Goal: Check status: Check status

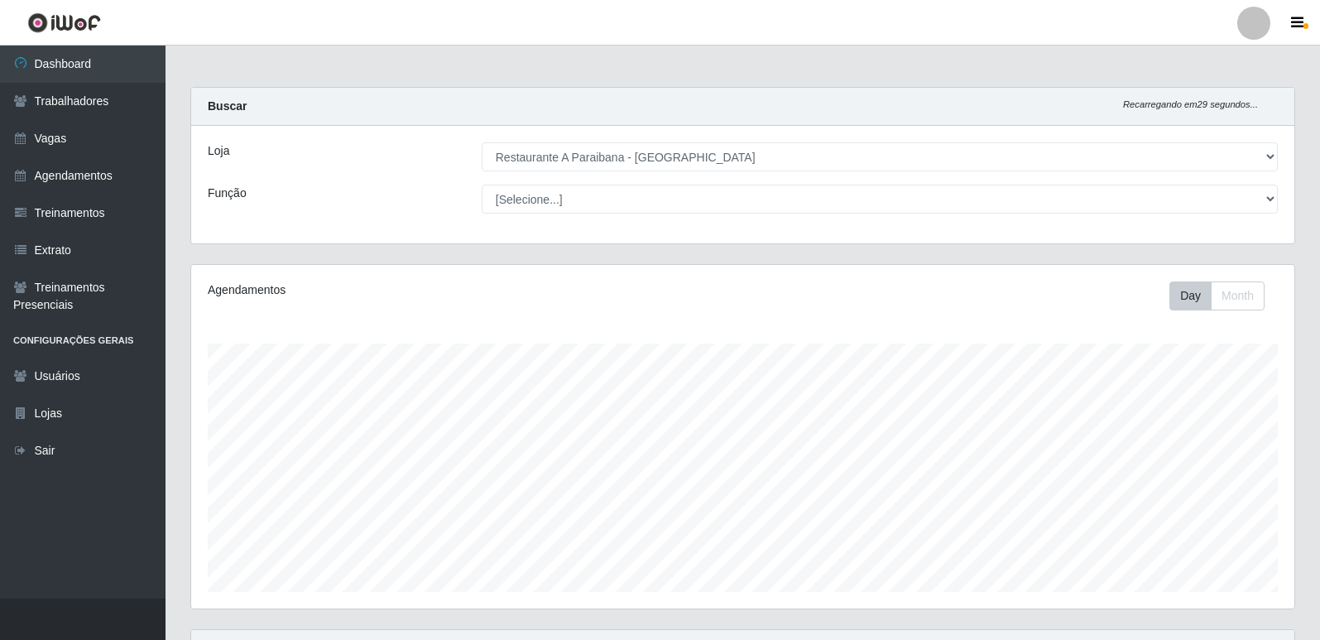
select select "342"
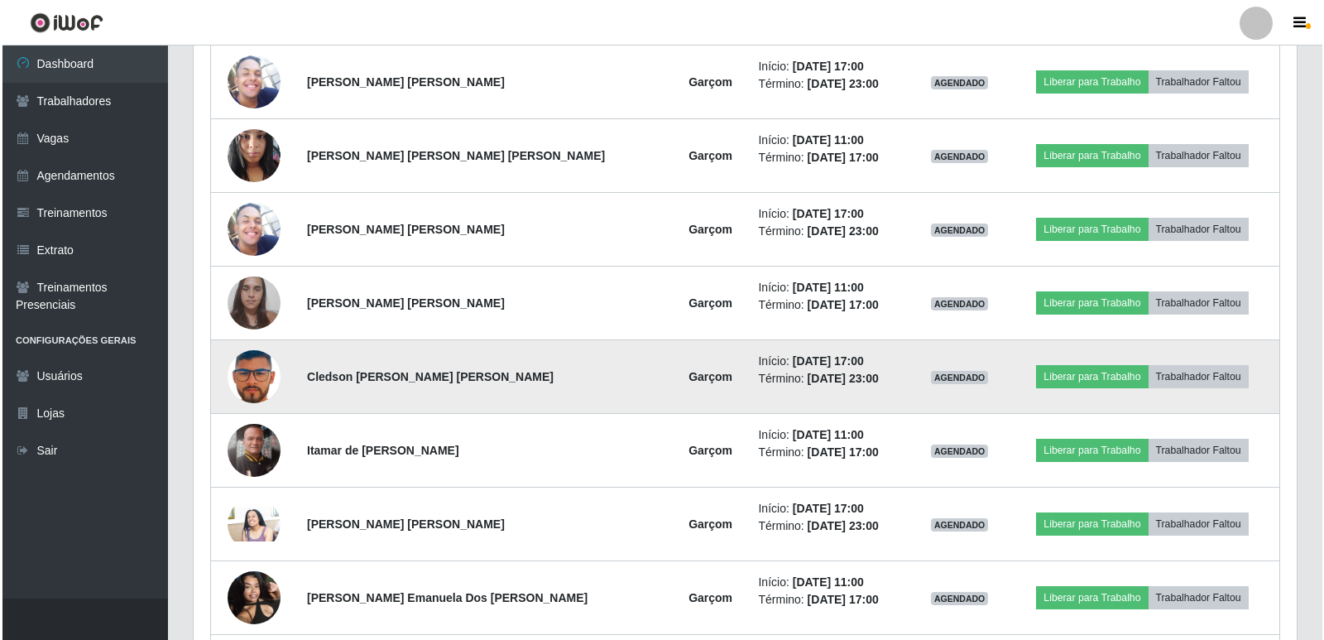
scroll to position [343, 1103]
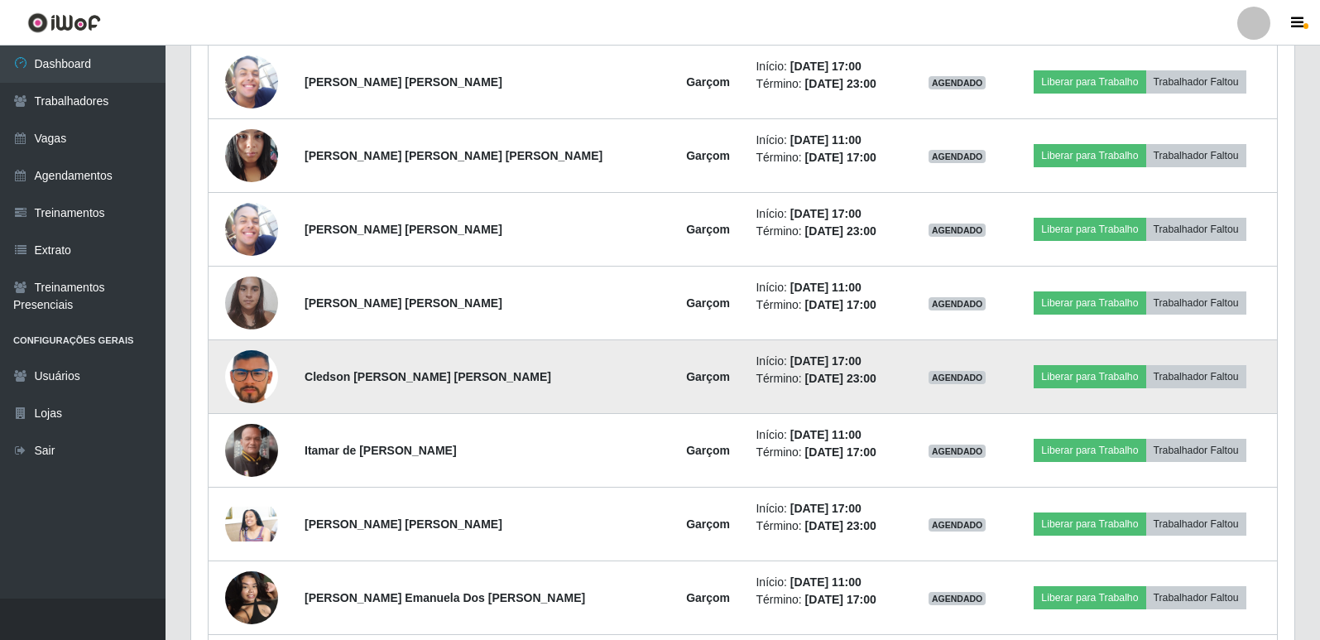
click at [261, 385] on img at bounding box center [251, 376] width 53 height 70
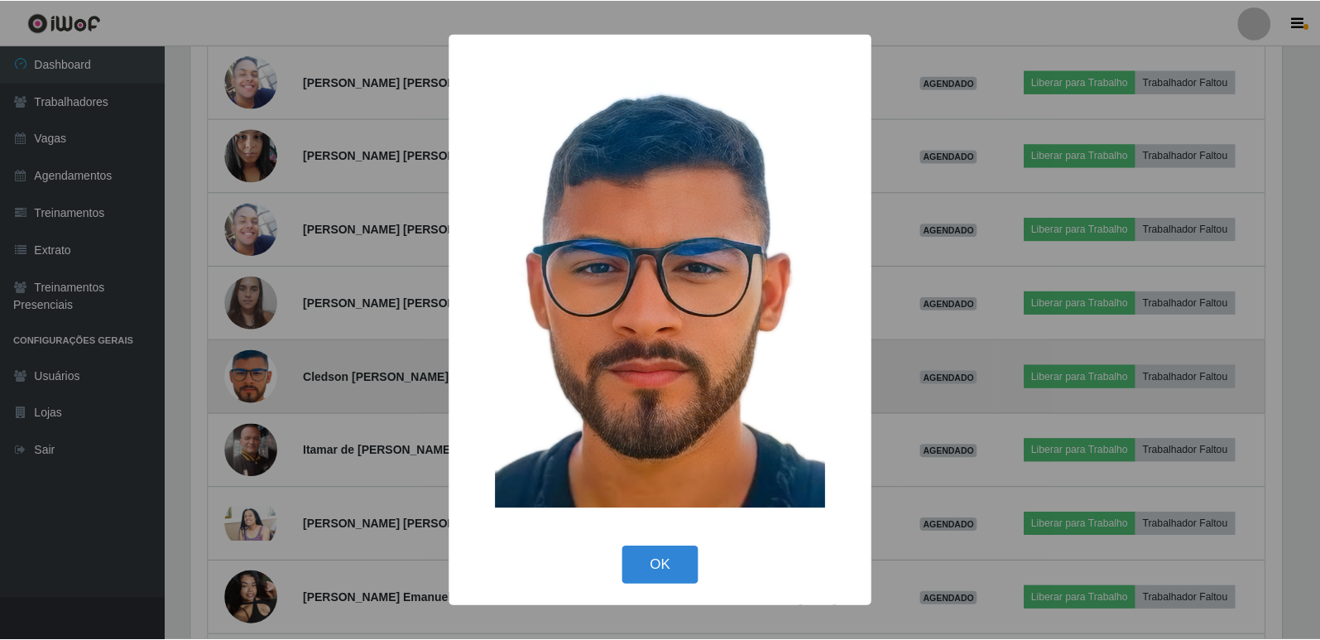
scroll to position [343, 1095]
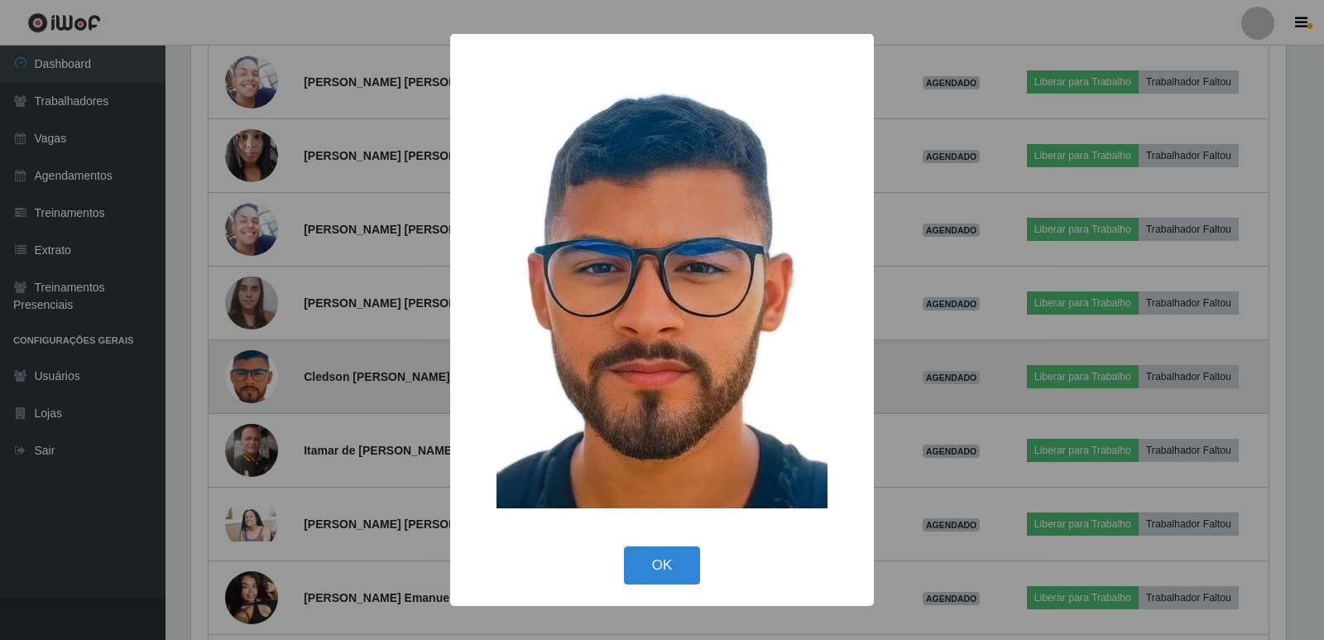
click at [261, 385] on div "× OK Cancel" at bounding box center [662, 320] width 1324 height 640
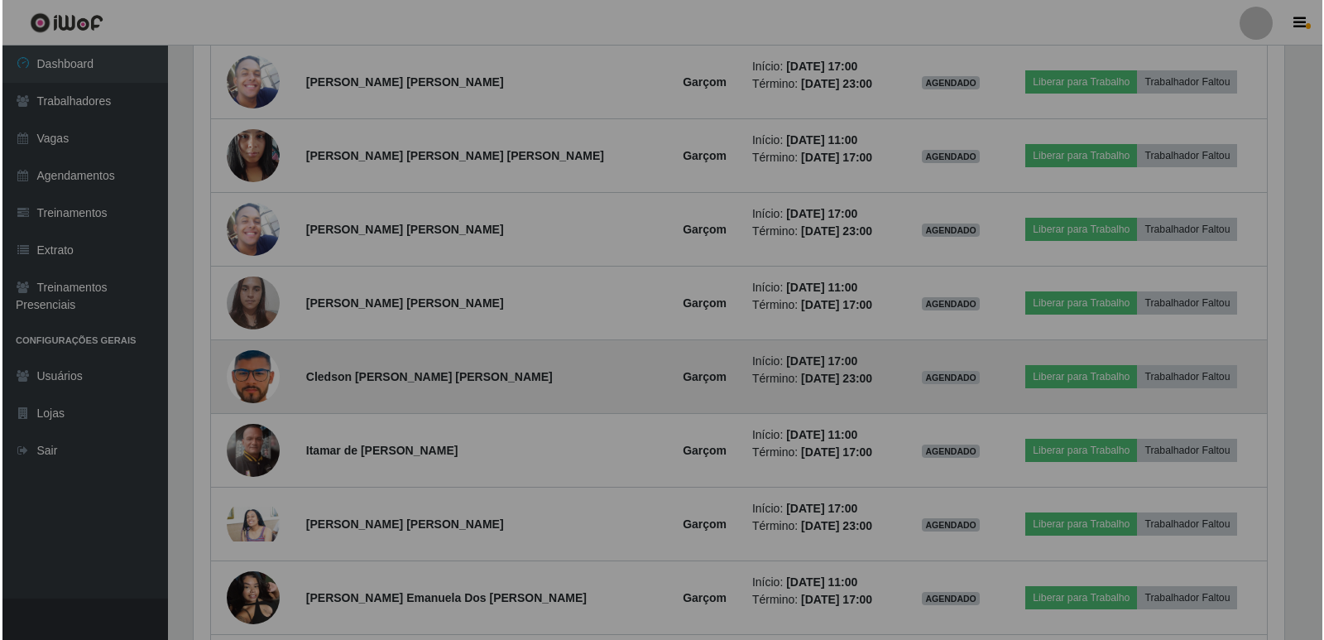
scroll to position [343, 1103]
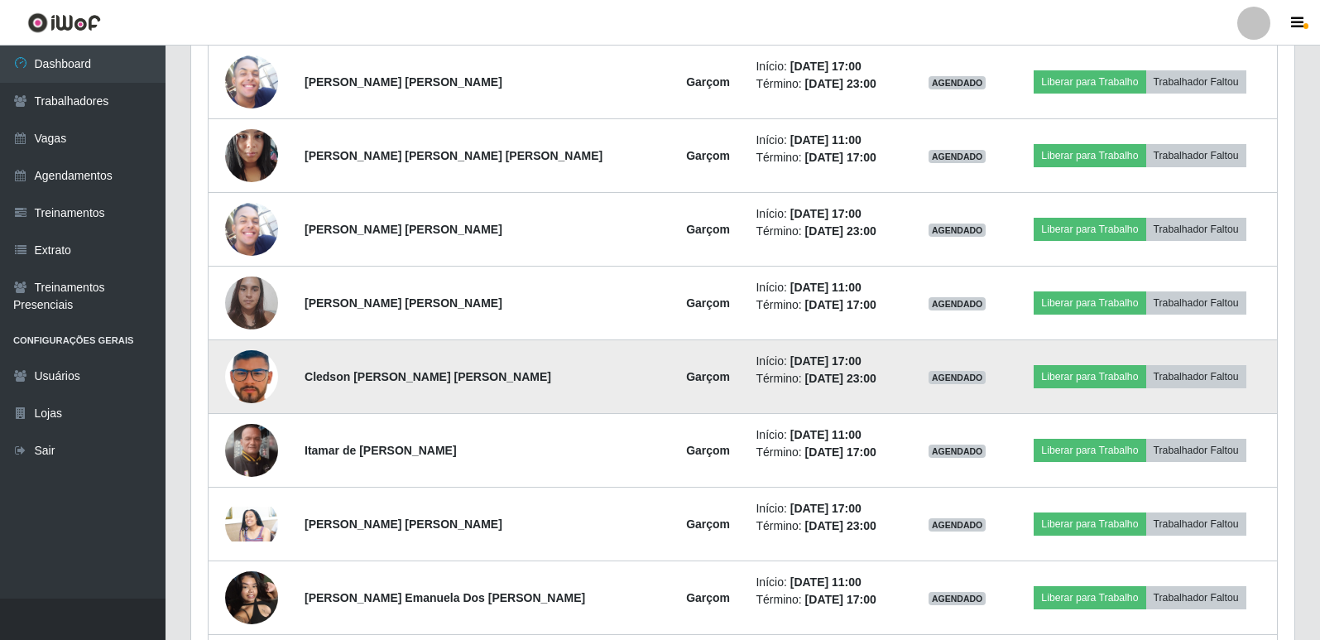
click at [256, 374] on img at bounding box center [251, 376] width 53 height 70
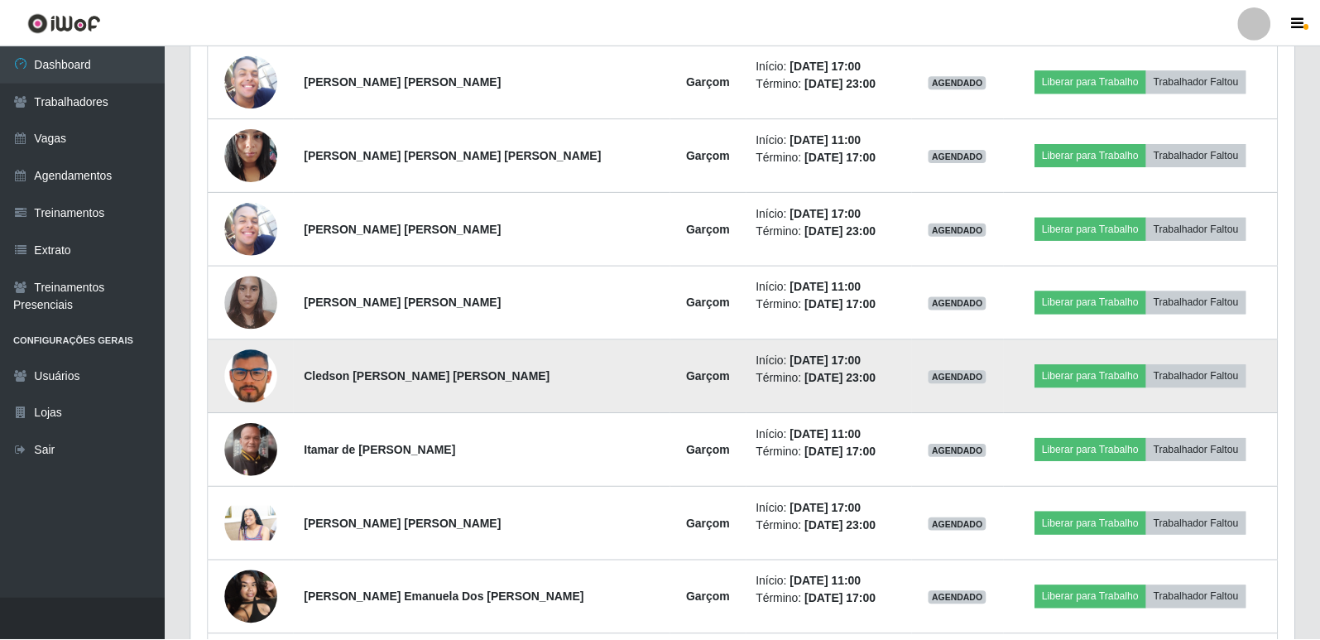
scroll to position [343, 1095]
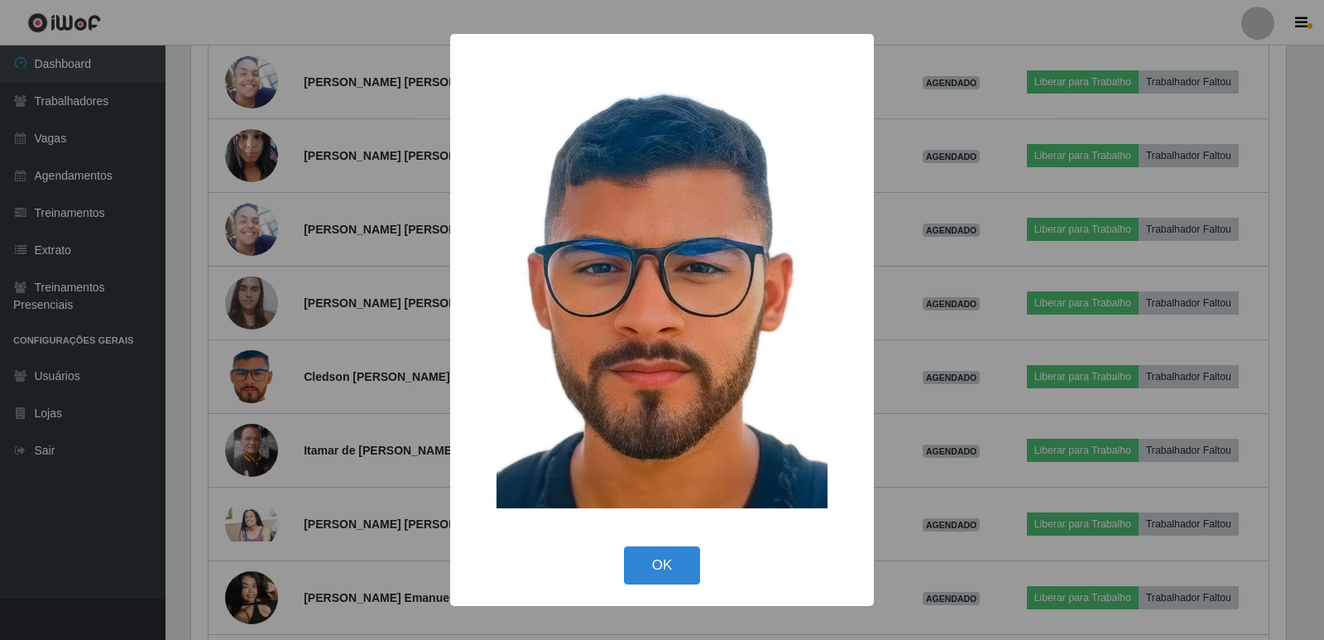
click at [253, 387] on div "× OK Cancel" at bounding box center [662, 320] width 1324 height 640
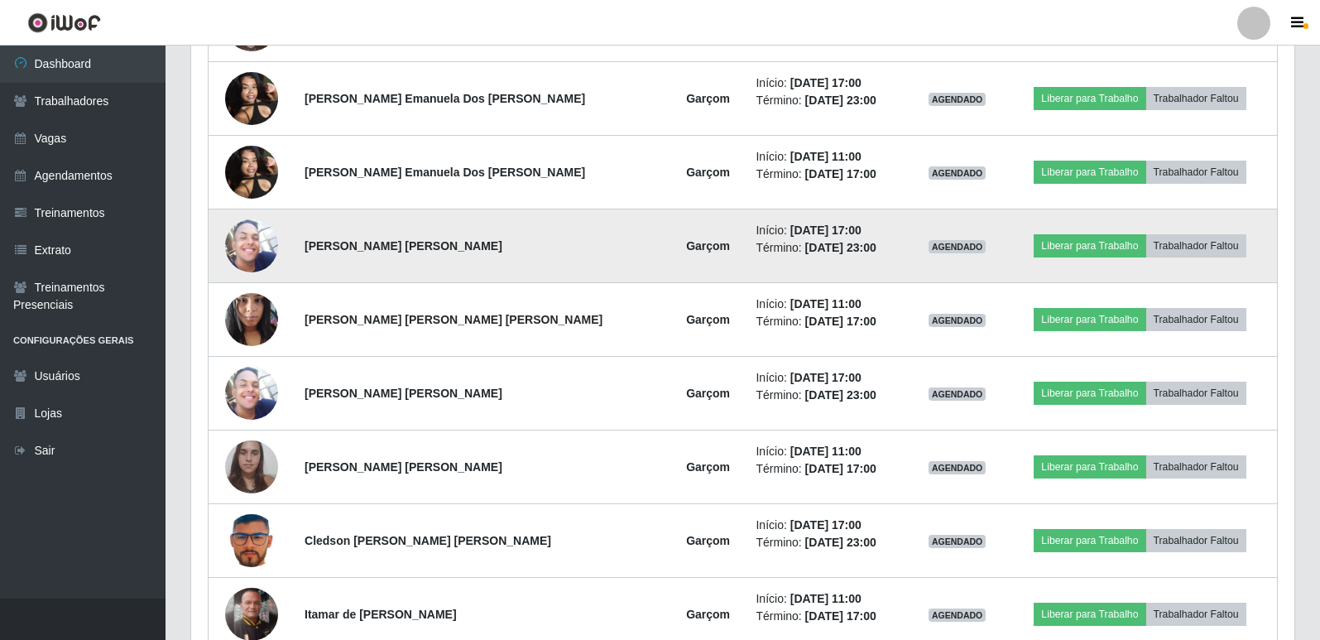
scroll to position [736, 0]
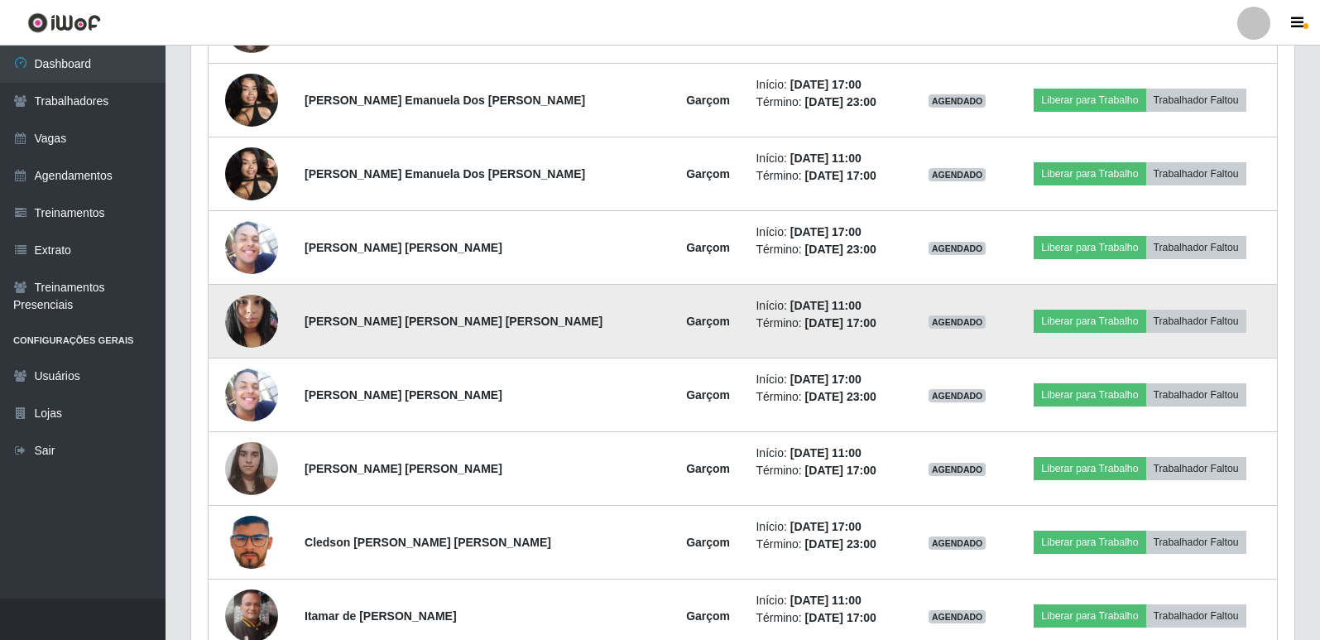
click at [266, 321] on img at bounding box center [251, 320] width 53 height 70
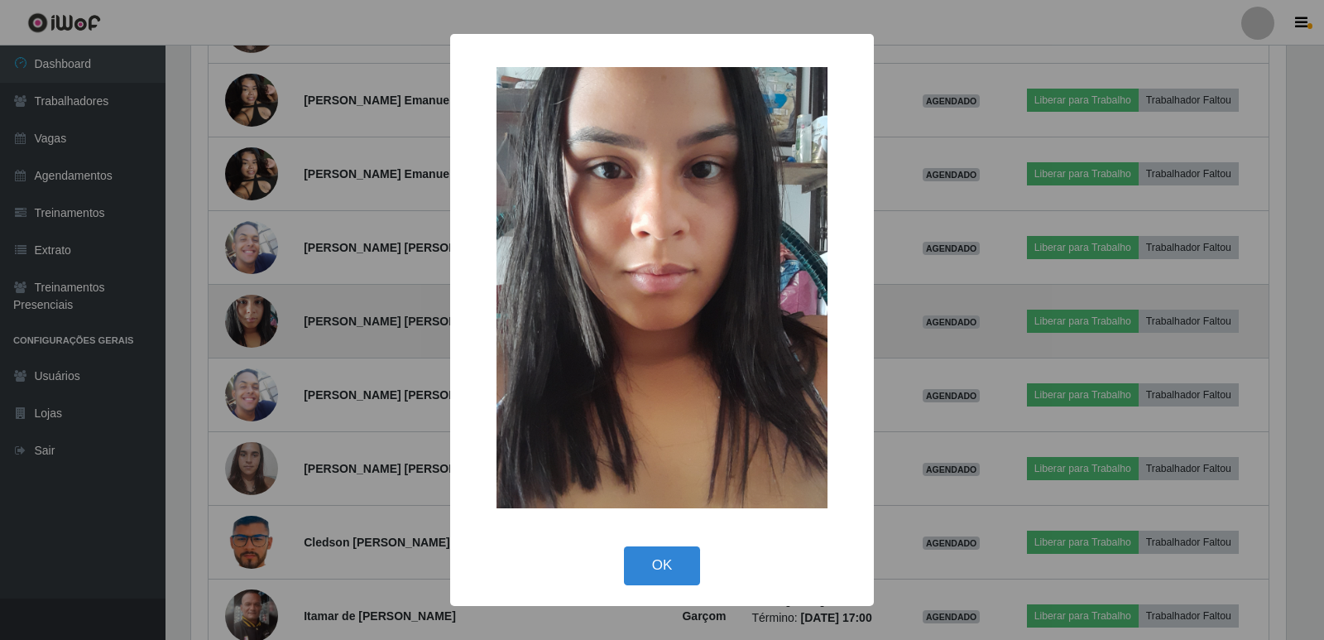
click at [266, 321] on div "× OK Cancel" at bounding box center [662, 320] width 1324 height 640
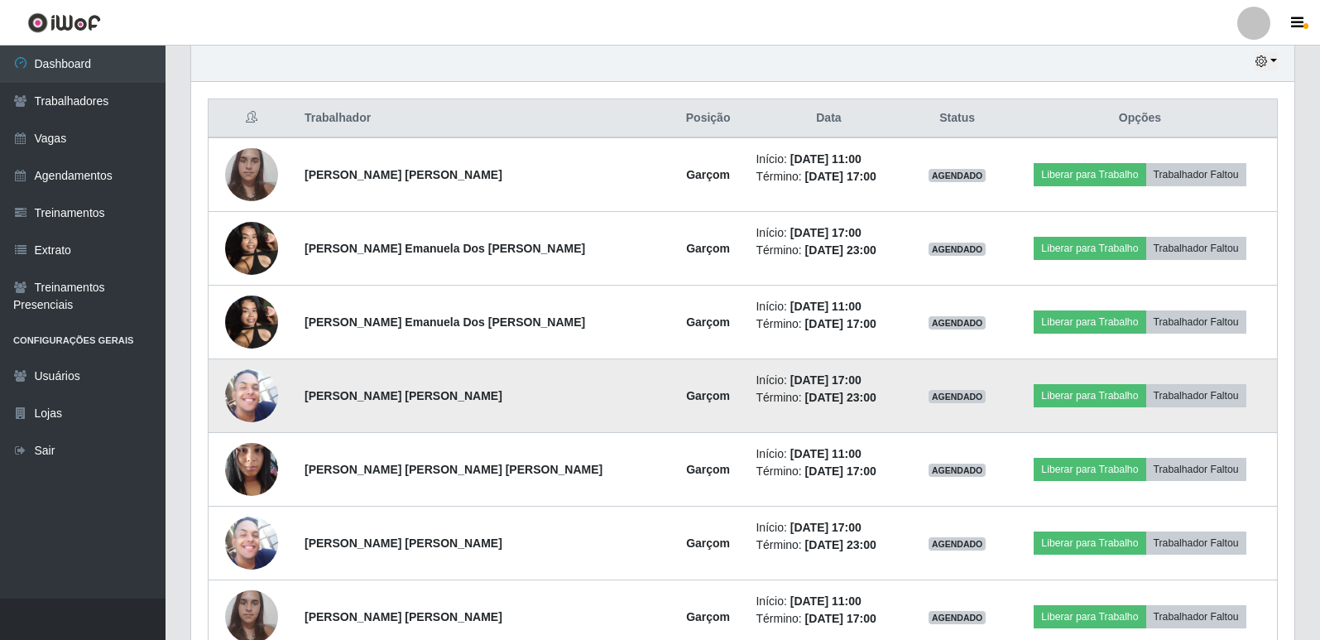
scroll to position [570, 0]
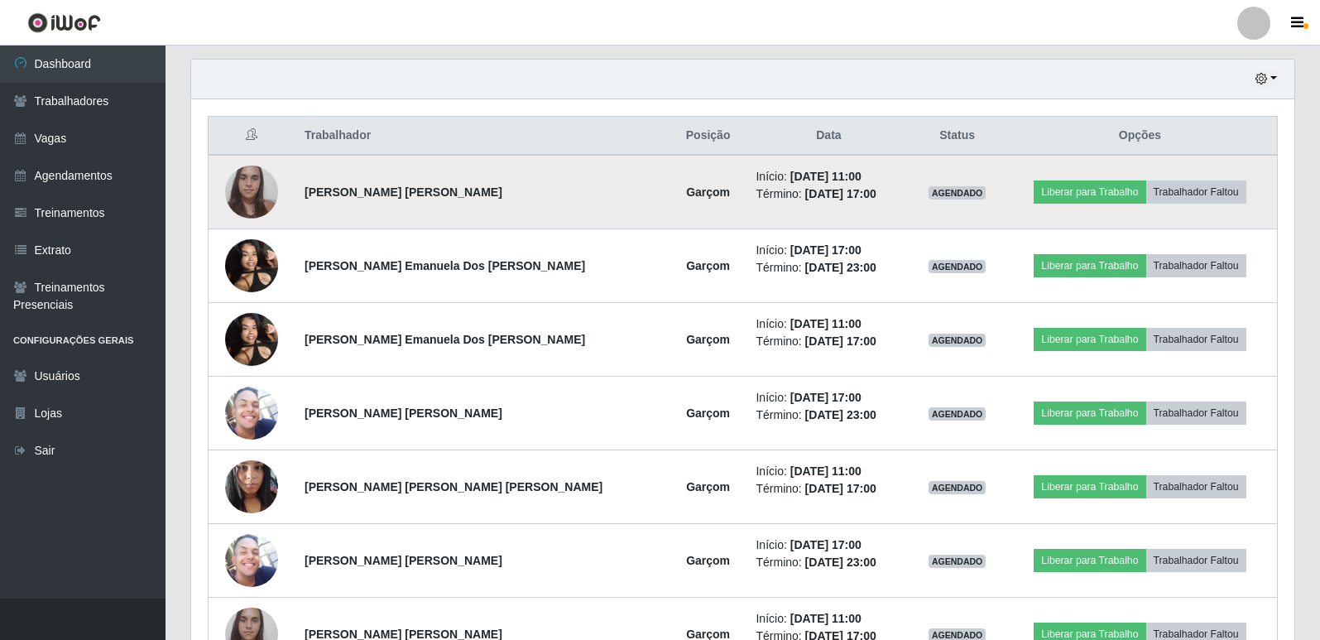
click at [261, 186] on img at bounding box center [251, 191] width 53 height 70
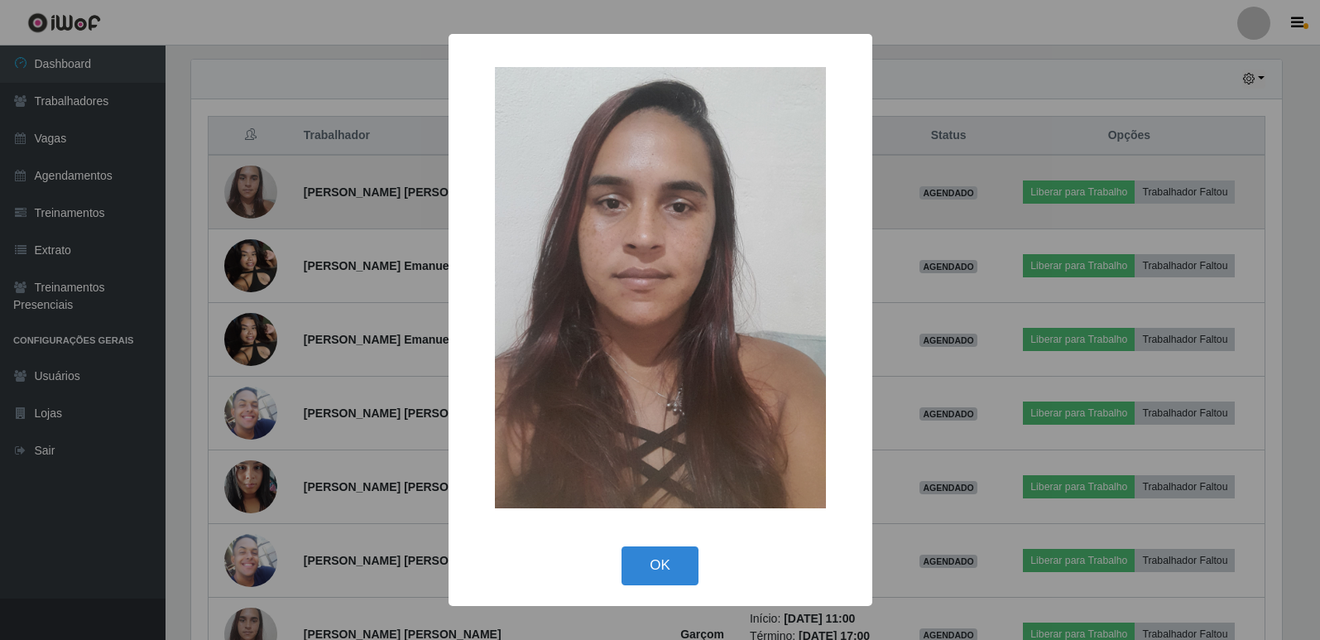
scroll to position [343, 1095]
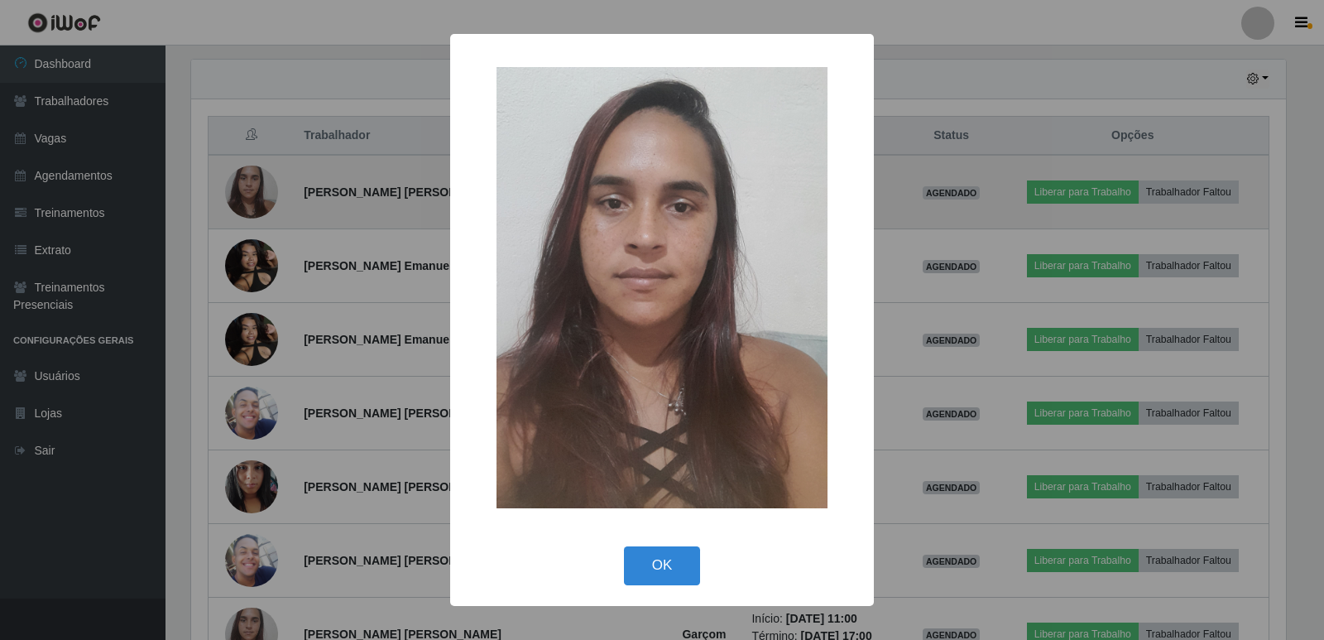
click at [261, 186] on div "× OK Cancel" at bounding box center [662, 320] width 1324 height 640
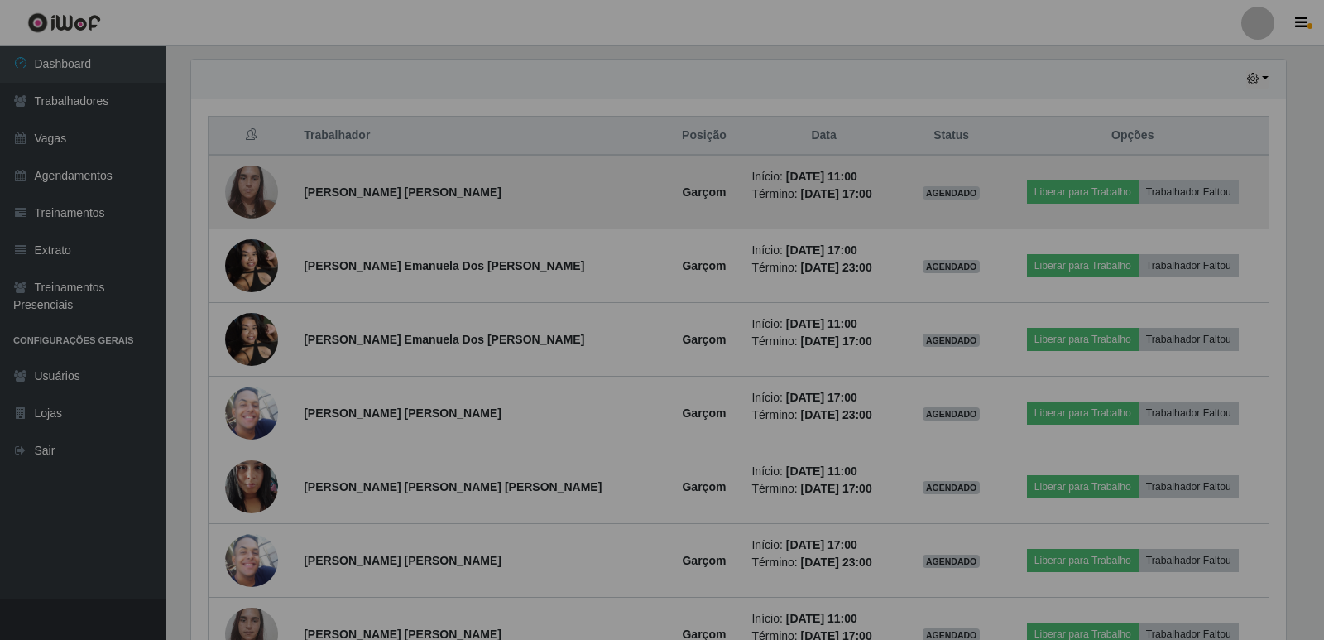
scroll to position [343, 1103]
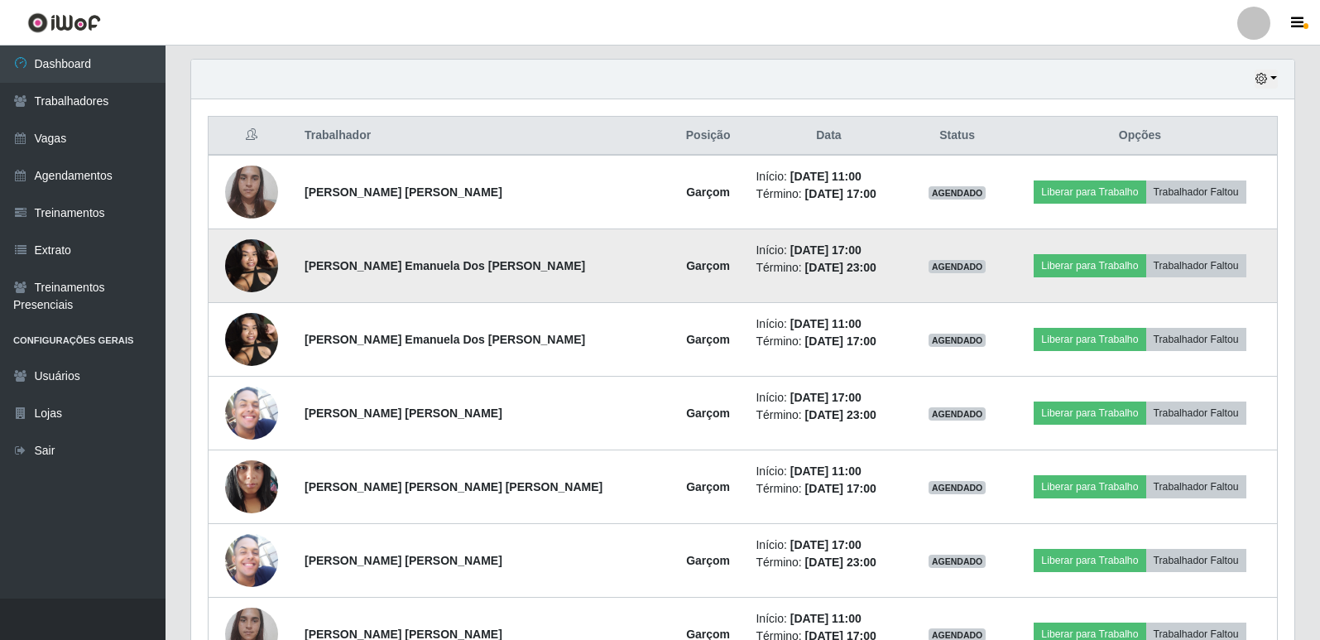
click at [252, 266] on img at bounding box center [251, 265] width 53 height 70
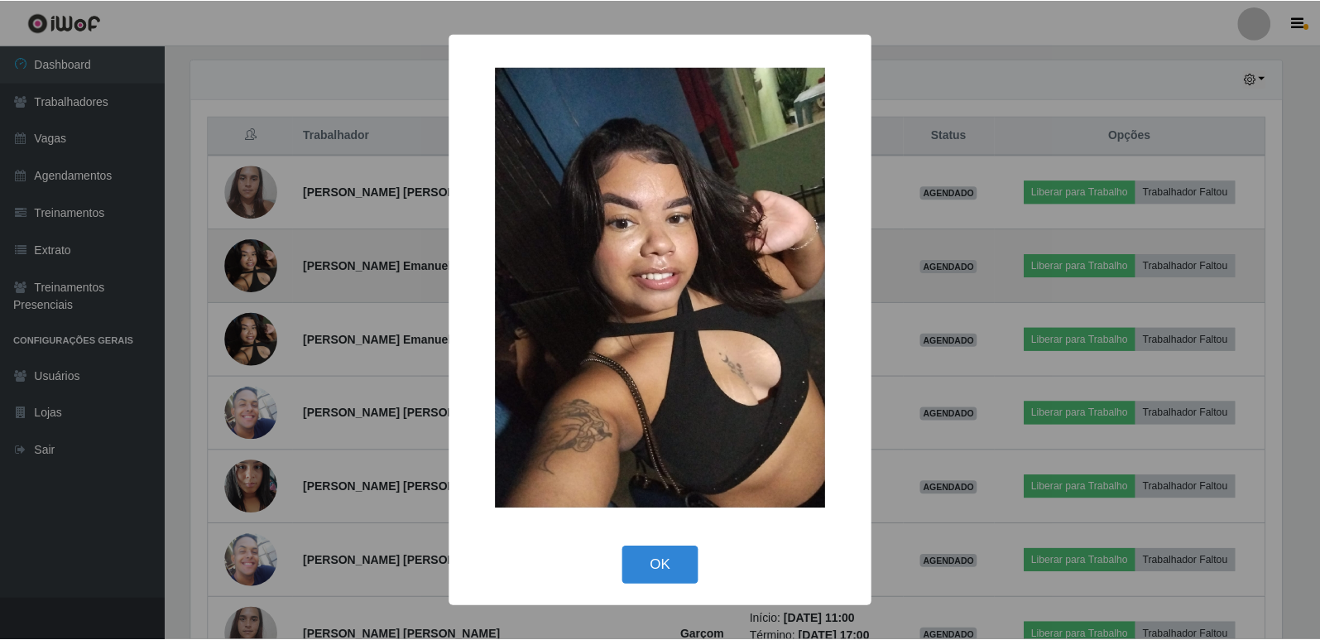
scroll to position [343, 1095]
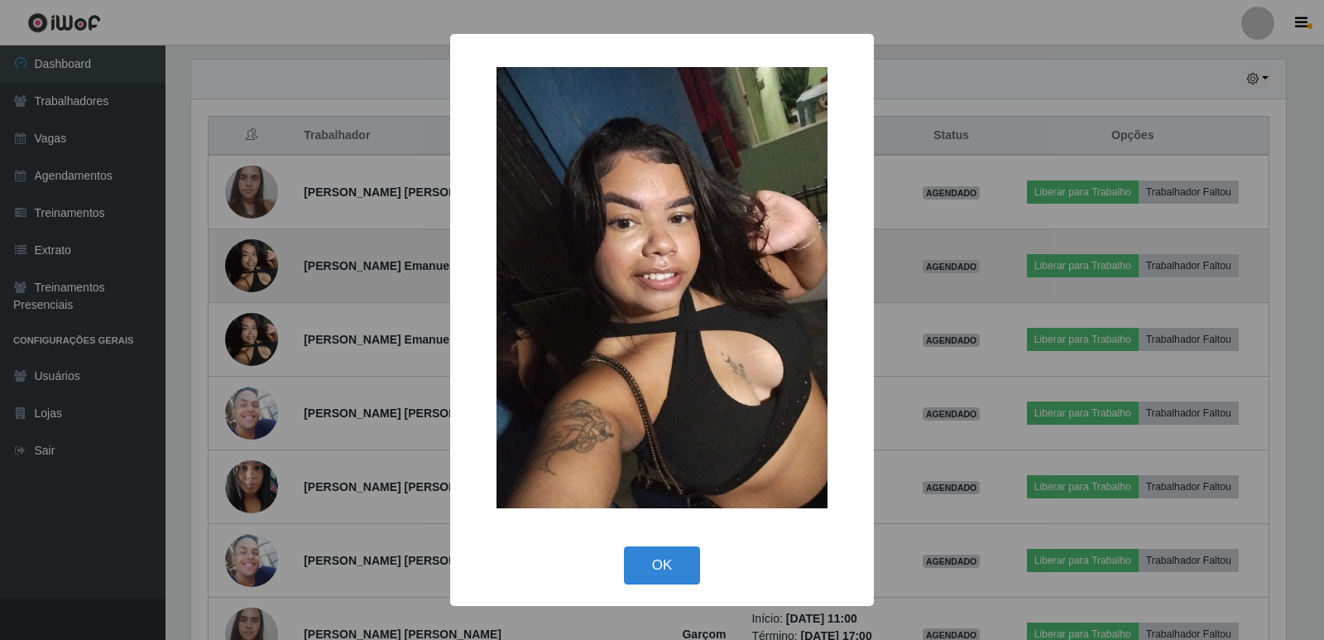
click at [252, 266] on div "× OK Cancel" at bounding box center [662, 320] width 1324 height 640
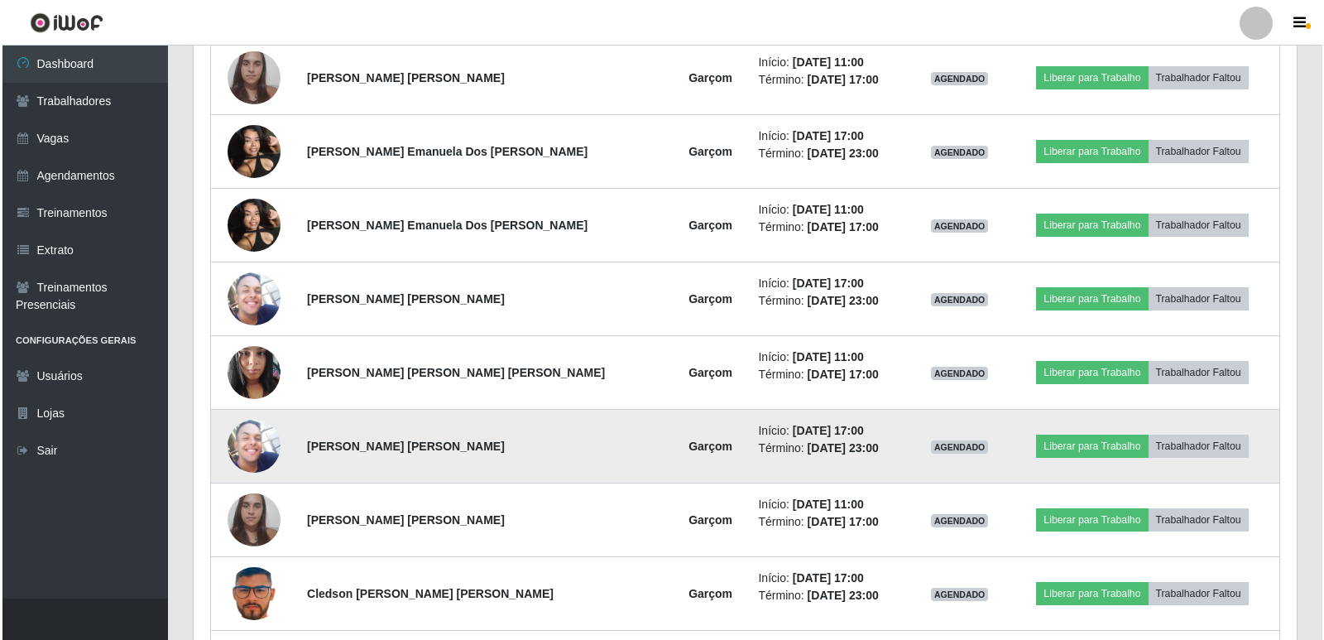
scroll to position [736, 0]
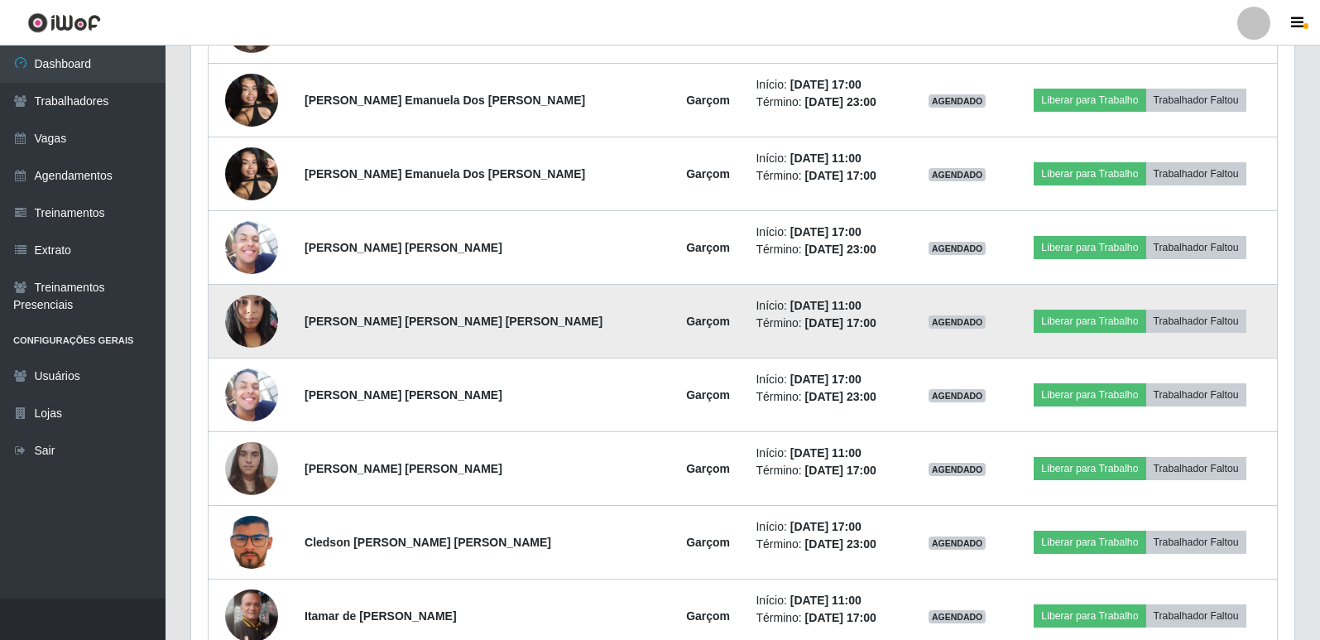
click at [252, 312] on img at bounding box center [251, 320] width 53 height 70
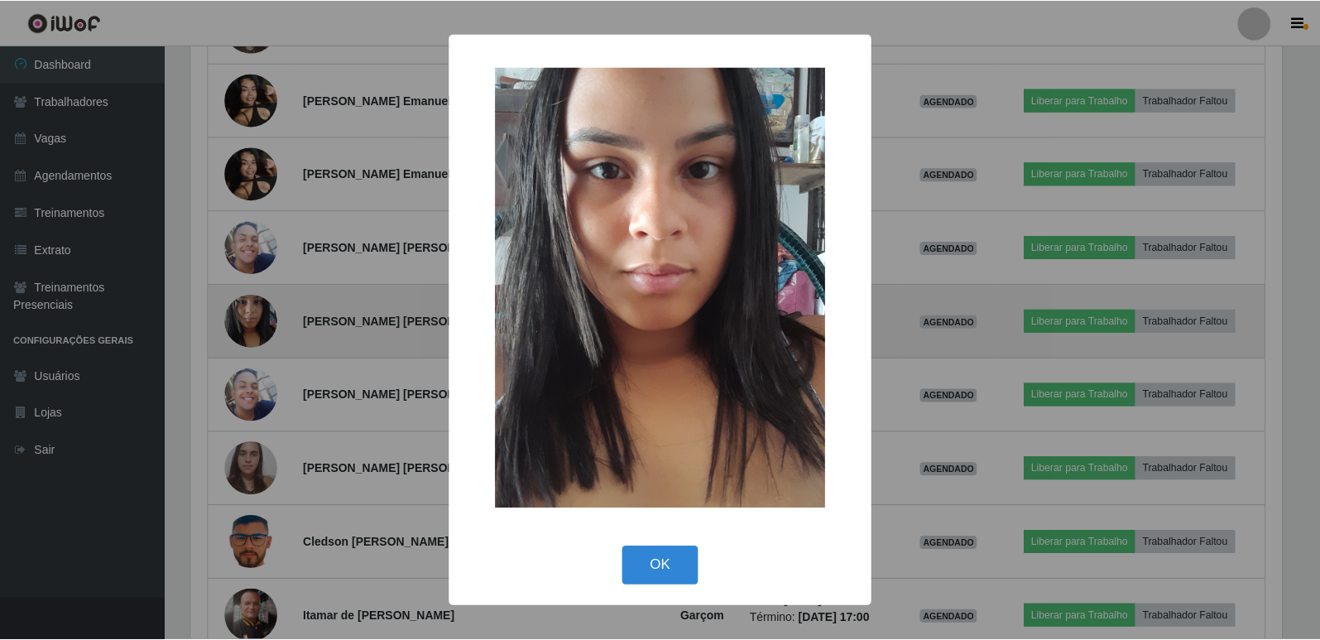
scroll to position [343, 1095]
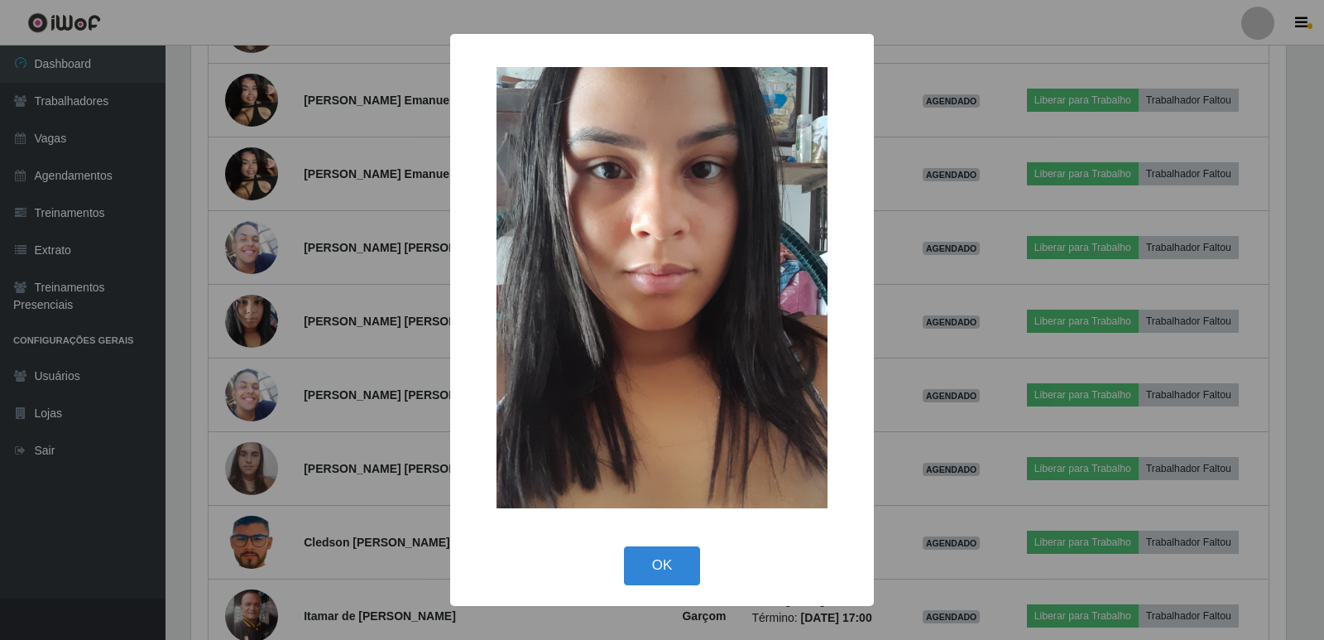
click at [256, 310] on div "× OK Cancel" at bounding box center [662, 320] width 1324 height 640
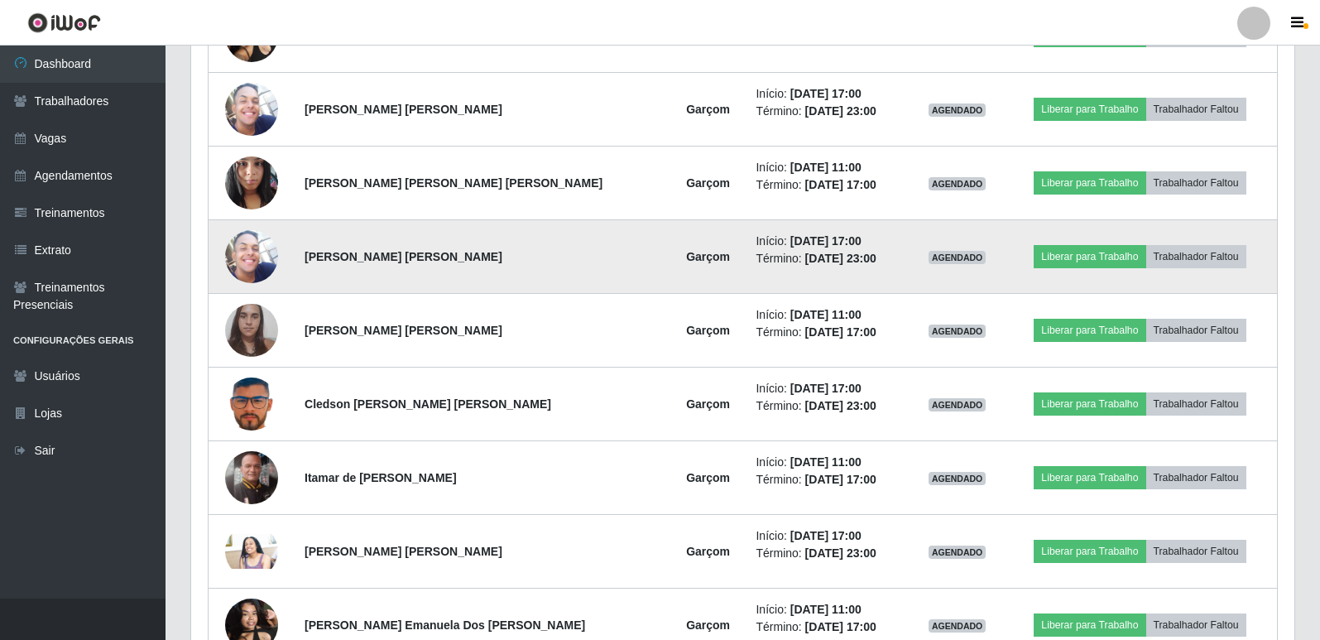
scroll to position [901, 0]
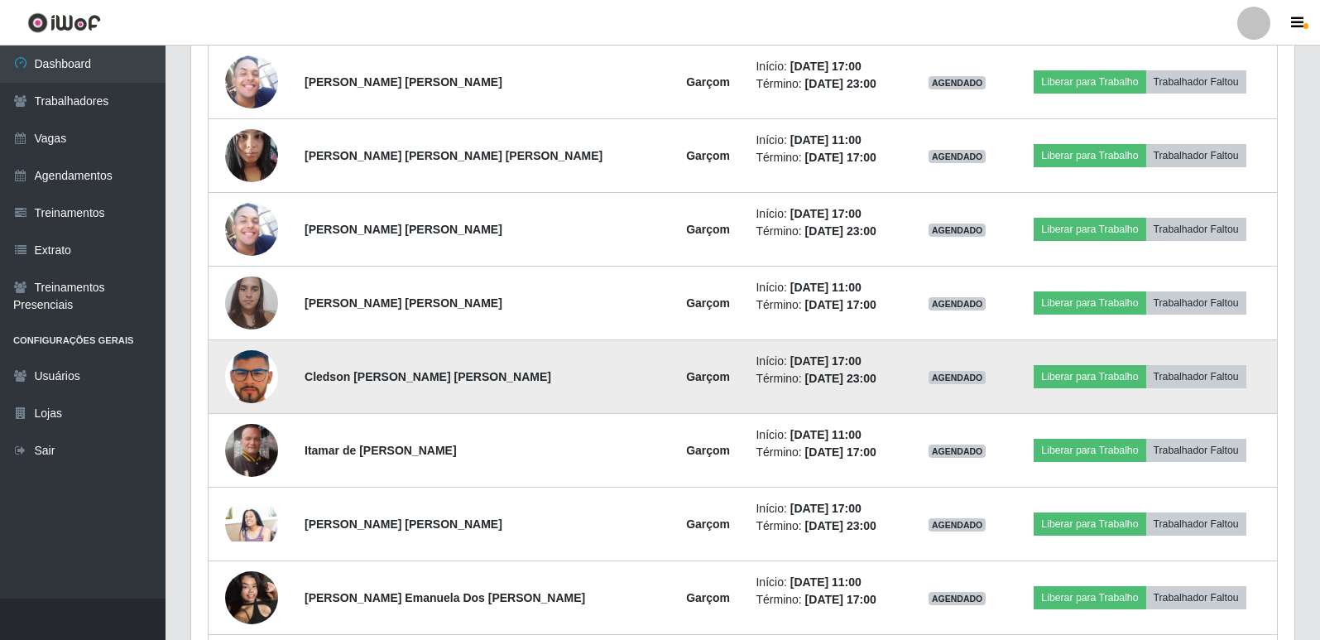
click at [246, 369] on img at bounding box center [251, 376] width 53 height 70
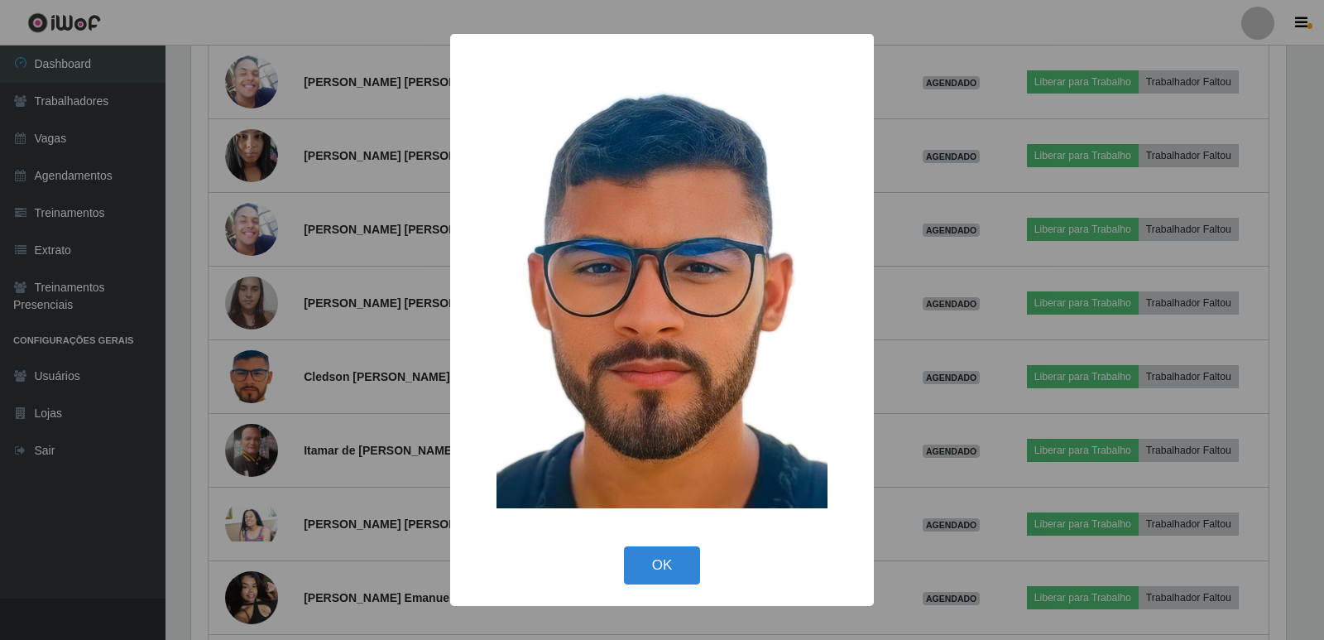
click at [265, 380] on div "× OK Cancel" at bounding box center [662, 320] width 1324 height 640
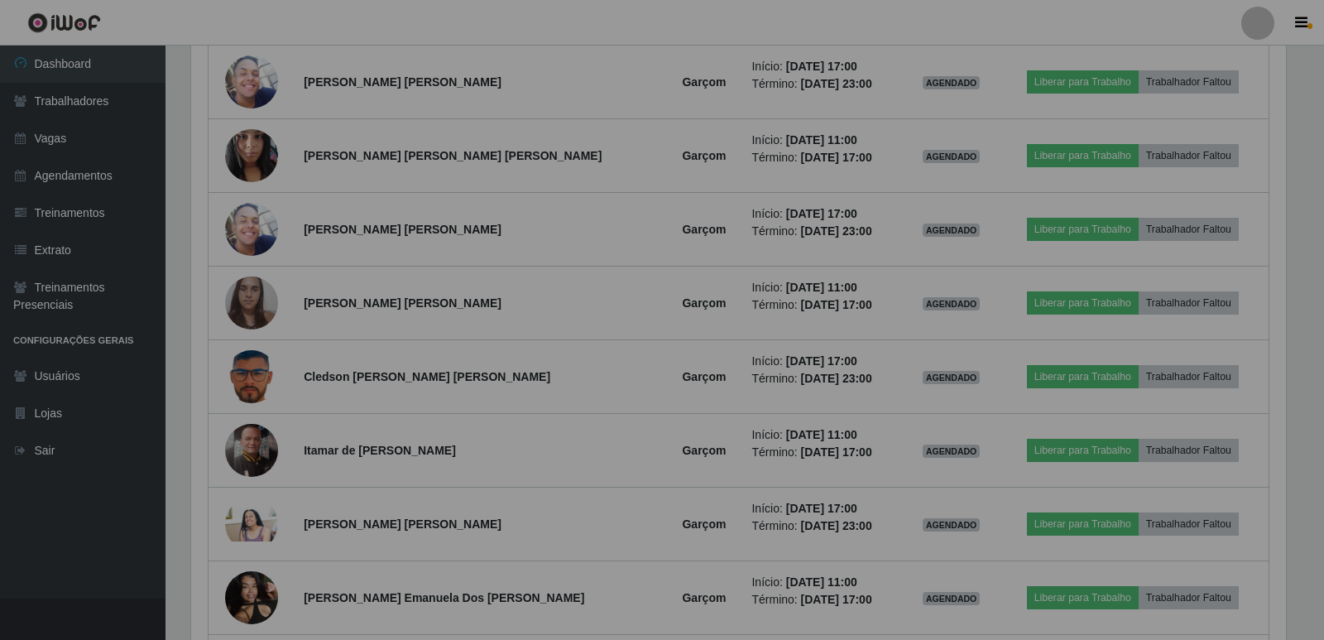
scroll to position [343, 1103]
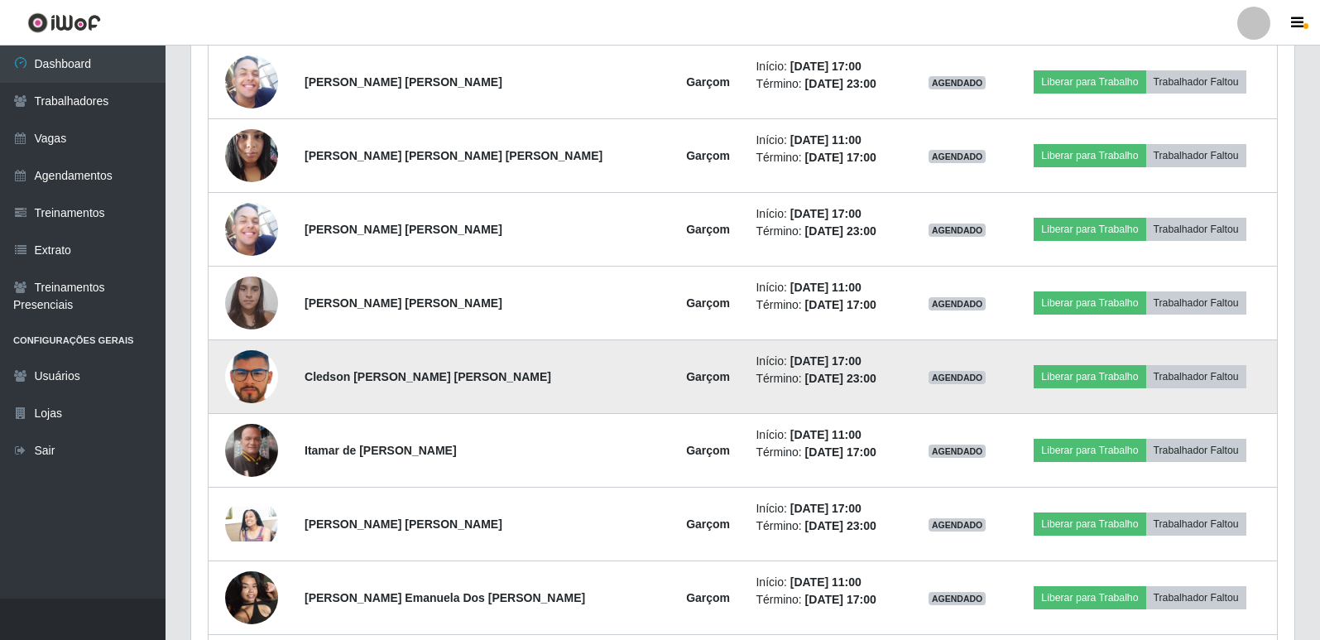
click at [252, 381] on img at bounding box center [251, 376] width 53 height 70
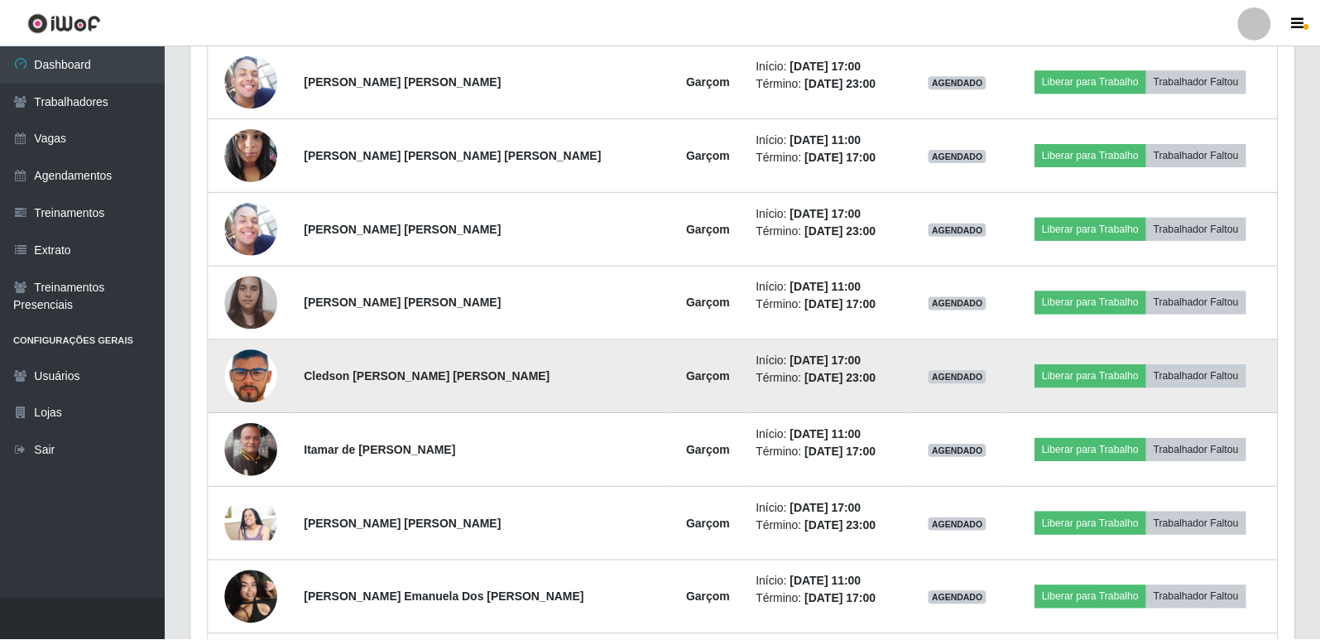
scroll to position [343, 1095]
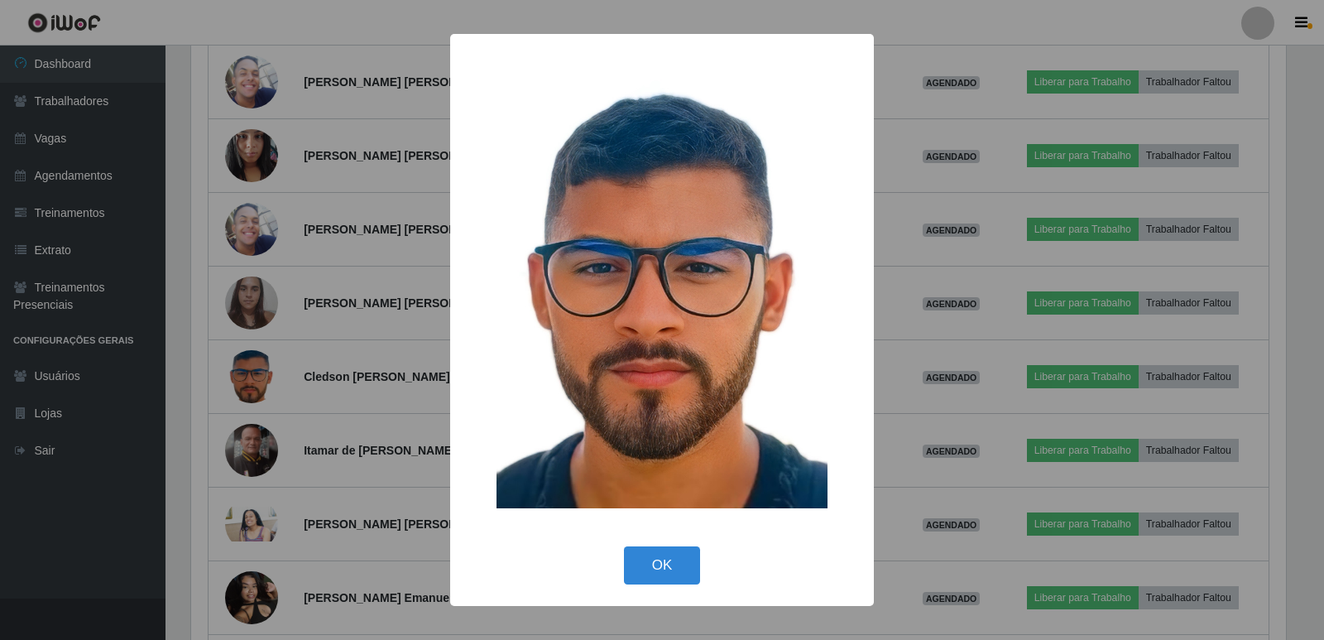
click at [252, 380] on div "× OK Cancel" at bounding box center [662, 320] width 1324 height 640
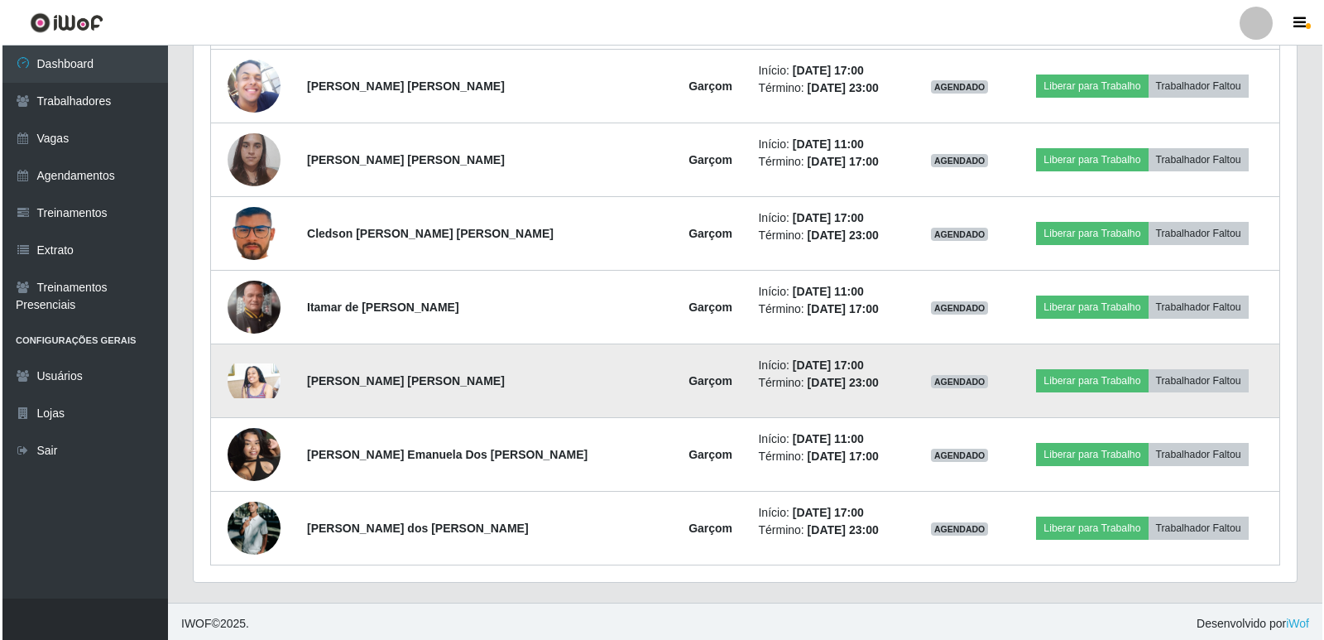
scroll to position [1048, 0]
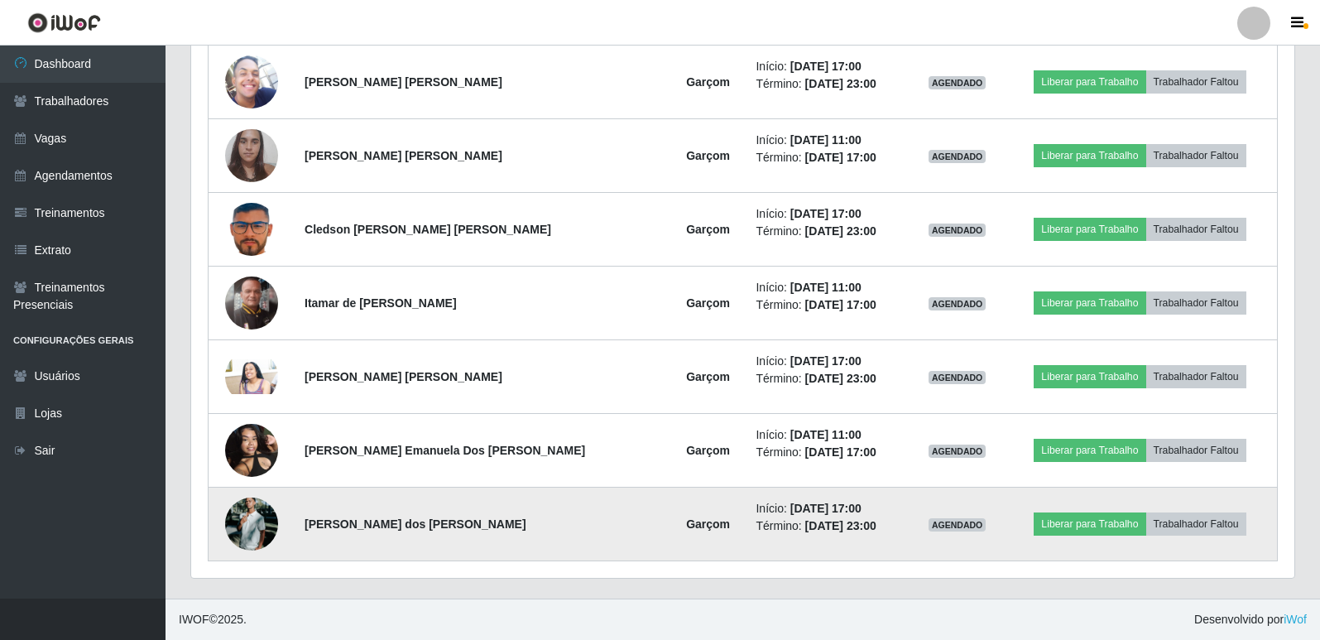
click at [261, 525] on img at bounding box center [251, 523] width 53 height 79
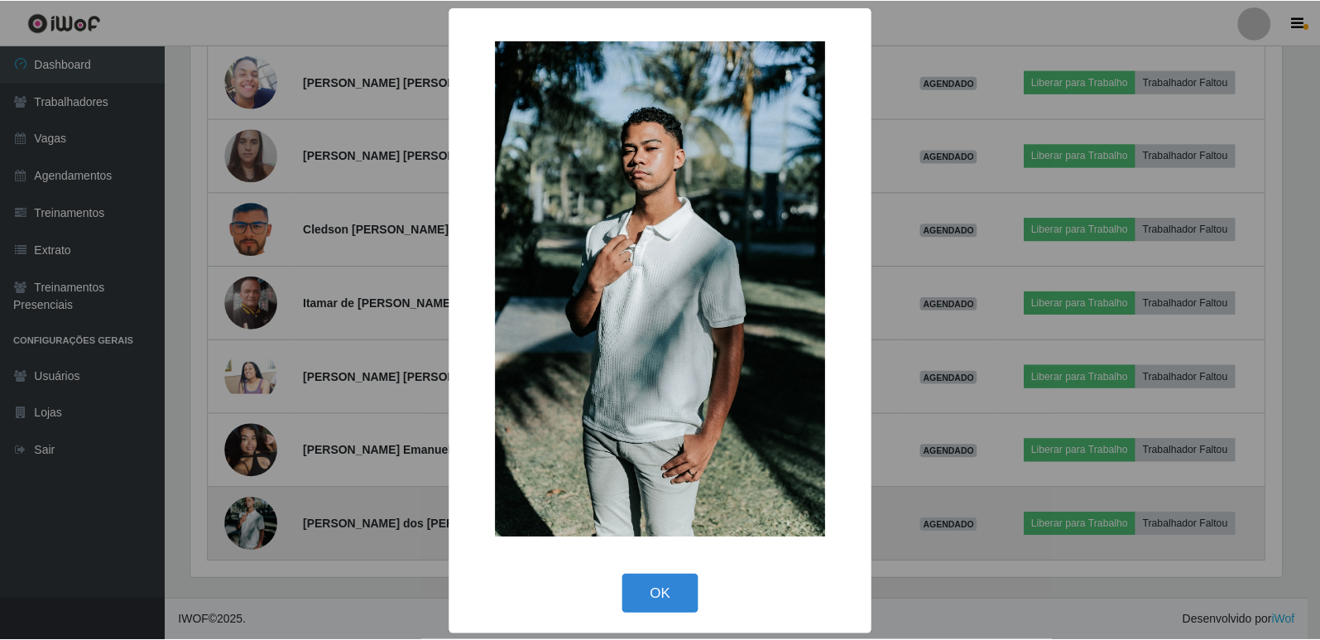
scroll to position [343, 1095]
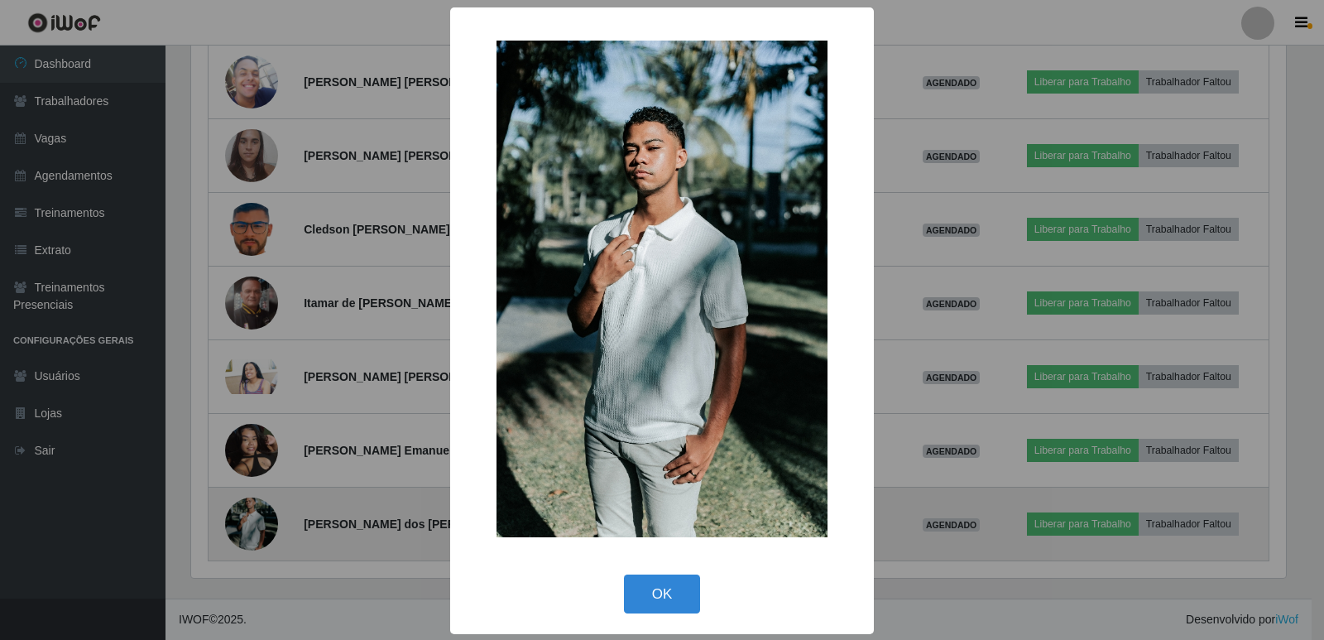
click at [261, 525] on div "× OK Cancel" at bounding box center [662, 320] width 1324 height 640
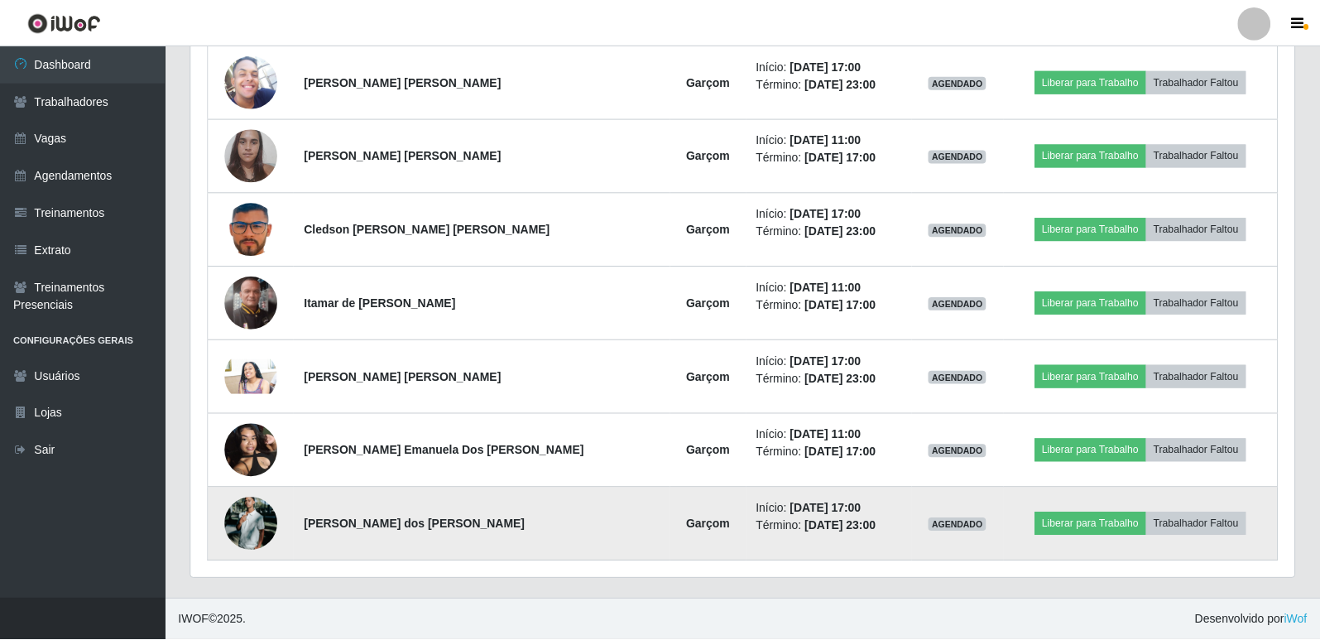
scroll to position [343, 1103]
